Goal: Information Seeking & Learning: Learn about a topic

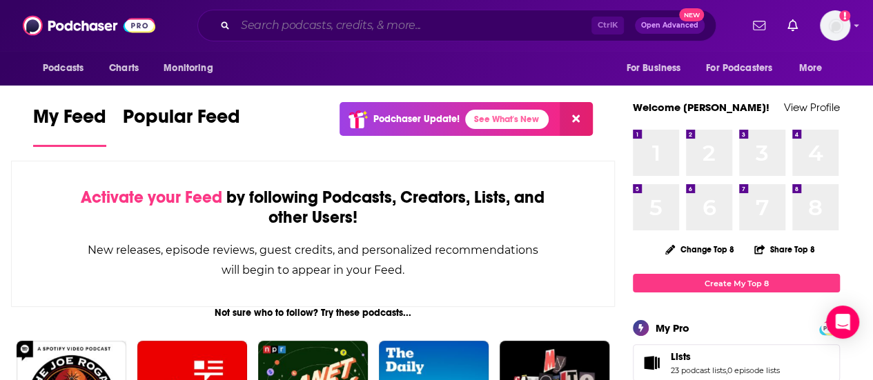
drag, startPoint x: 382, startPoint y: 27, endPoint x: 414, endPoint y: 1, distance: 41.2
click at [383, 27] on input "Search podcasts, credits, & more..." at bounding box center [413, 25] width 356 height 22
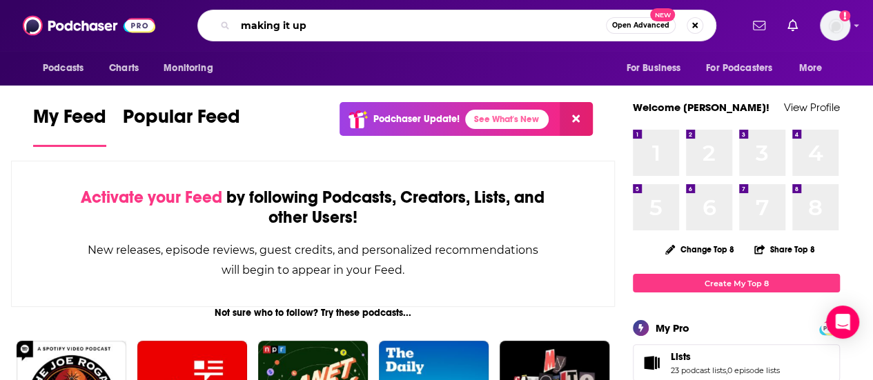
type input "making it up"
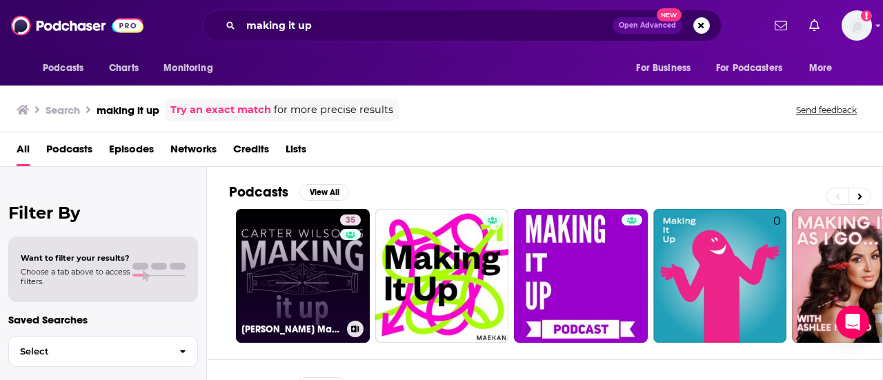
click at [320, 285] on link "35 [PERSON_NAME] Making It Up" at bounding box center [303, 276] width 134 height 134
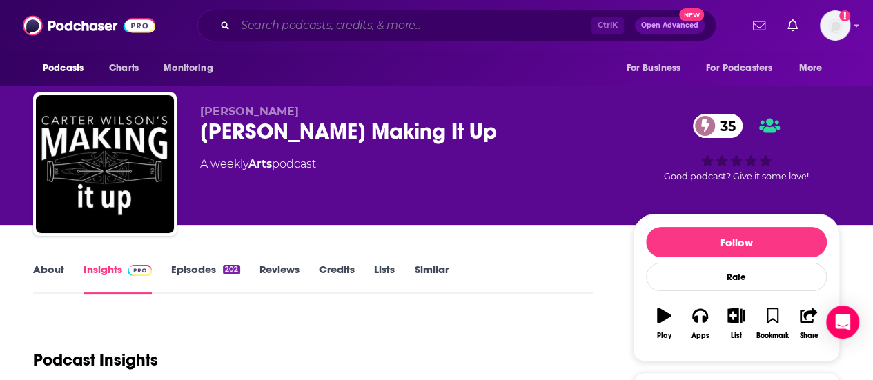
click at [381, 28] on input "Search podcasts, credits, & more..." at bounding box center [413, 25] width 356 height 22
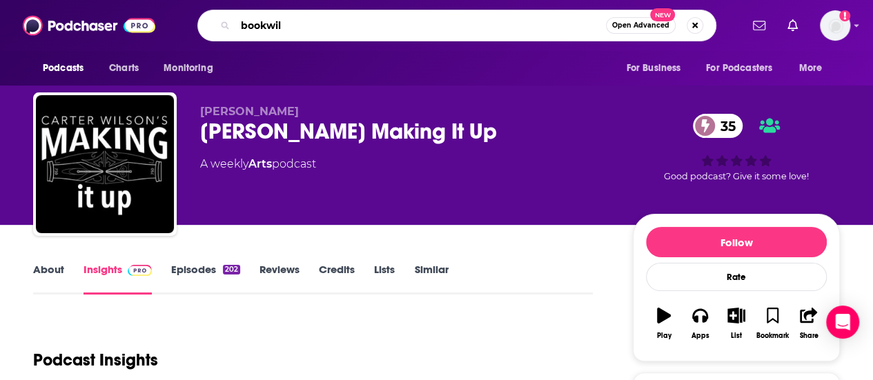
type input "bookwild"
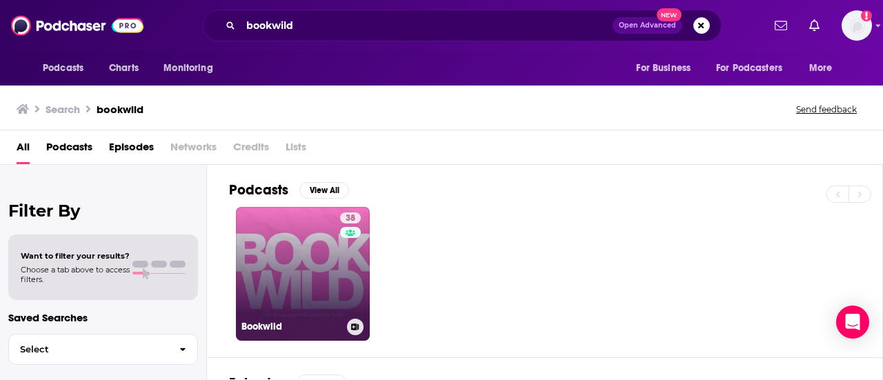
click at [344, 281] on div "38" at bounding box center [352, 265] width 24 height 106
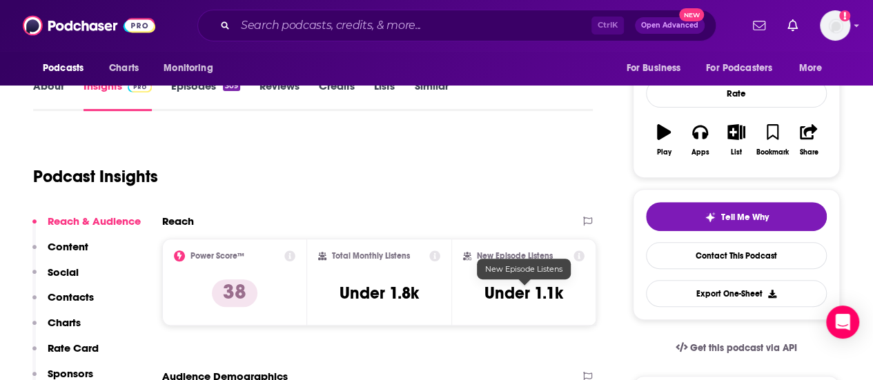
scroll to position [69, 0]
